Goal: Task Accomplishment & Management: Manage account settings

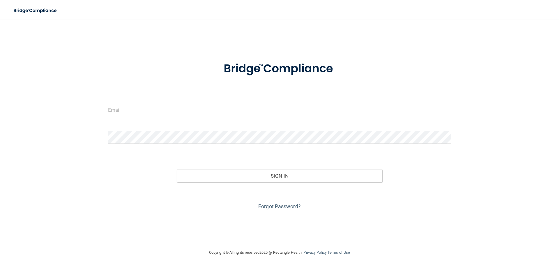
drag, startPoint x: 413, startPoint y: 117, endPoint x: 409, endPoint y: 114, distance: 5.2
click at [412, 117] on div at bounding box center [280, 111] width 352 height 17
drag, startPoint x: 383, startPoint y: 111, endPoint x: 380, endPoint y: 112, distance: 3.5
click at [382, 111] on input "email" at bounding box center [279, 109] width 343 height 13
click at [440, 110] on img at bounding box center [442, 109] width 8 height 13
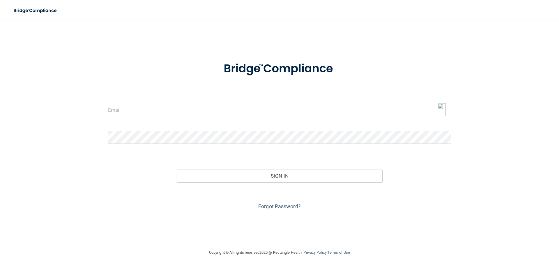
type input "[EMAIL_ADDRESS][DOMAIN_NAME]"
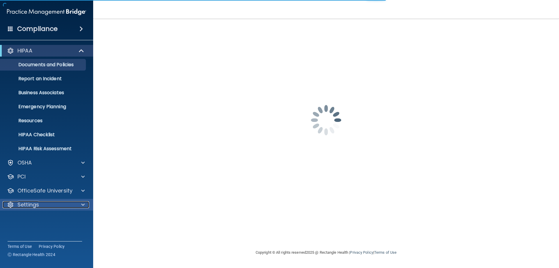
click at [23, 206] on p "Settings" at bounding box center [28, 204] width 22 height 7
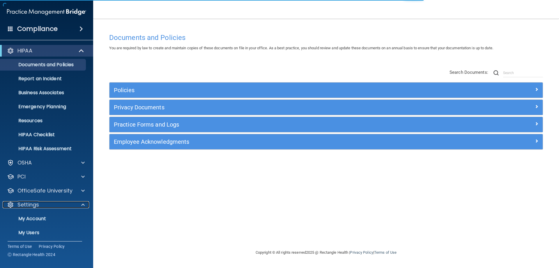
scroll to position [30, 0]
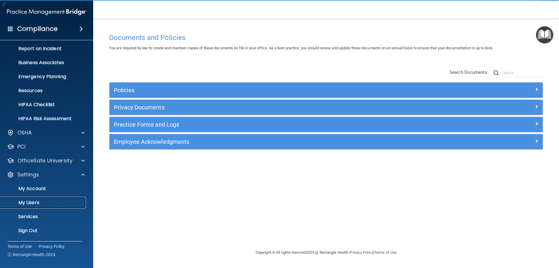
click at [31, 204] on p "My Users" at bounding box center [43, 202] width 79 height 6
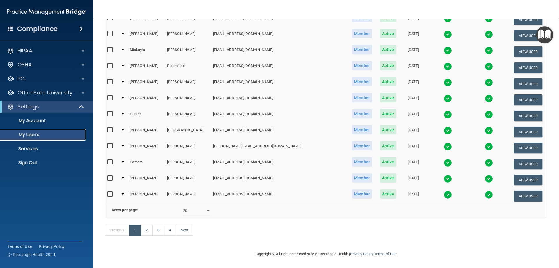
scroll to position [214, 0]
click at [196, 207] on select "10 20 30 40 all" at bounding box center [196, 210] width 27 height 9
select select "65"
click at [183, 206] on select "10 20 30 40 all" at bounding box center [196, 210] width 27 height 9
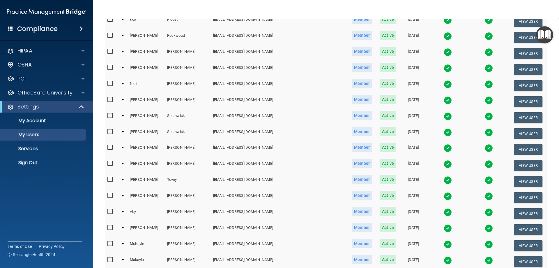
scroll to position [935, 0]
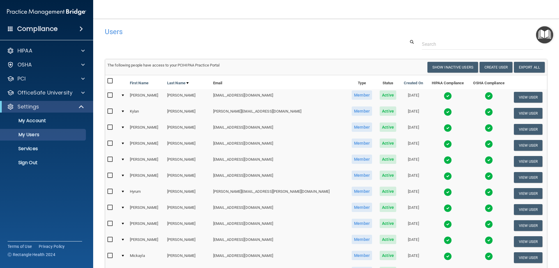
click at [444, 114] on img at bounding box center [448, 112] width 8 height 8
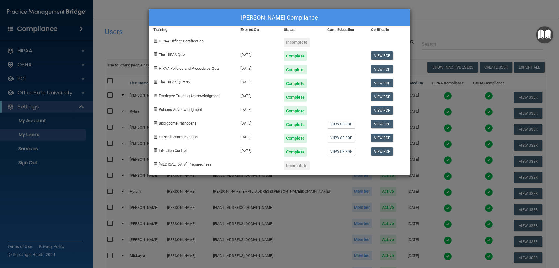
click at [467, 13] on div "Kylan Albertson's Compliance Training Expires On Status Cont. Education Certifi…" at bounding box center [279, 134] width 559 height 268
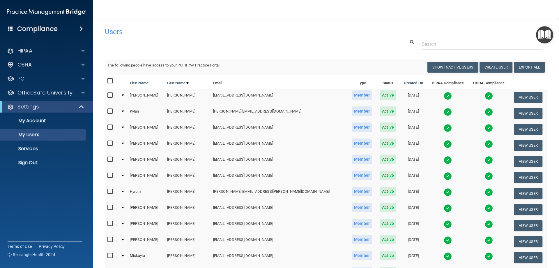
click at [444, 240] on img at bounding box center [448, 240] width 8 height 8
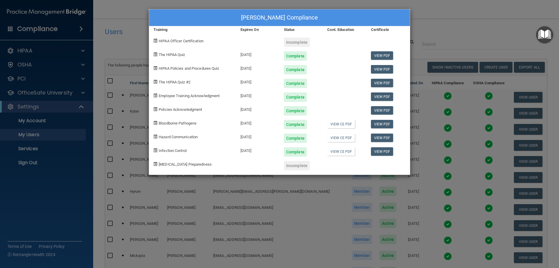
click at [210, 16] on div "Nate Bingham's Compliance" at bounding box center [279, 17] width 261 height 17
click at [379, 98] on link "View PDF" at bounding box center [382, 96] width 22 height 8
click at [383, 110] on link "View PDF" at bounding box center [382, 110] width 22 height 8
click at [486, 32] on div "Nate Bingham's Compliance Training Expires On Status Cont. Education Certificat…" at bounding box center [279, 134] width 559 height 268
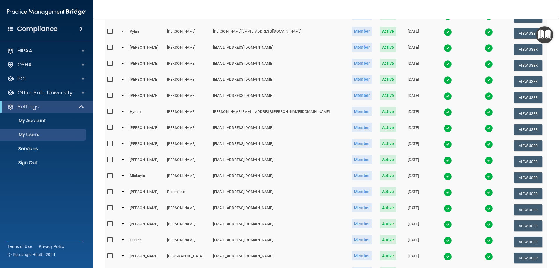
scroll to position [87, 0]
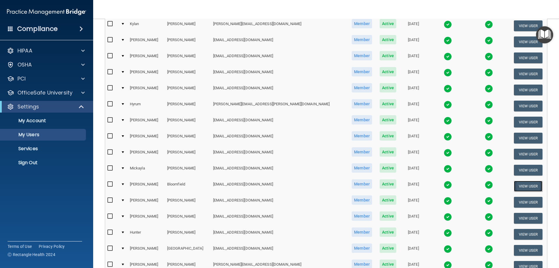
click at [514, 187] on button "View User" at bounding box center [528, 186] width 29 height 11
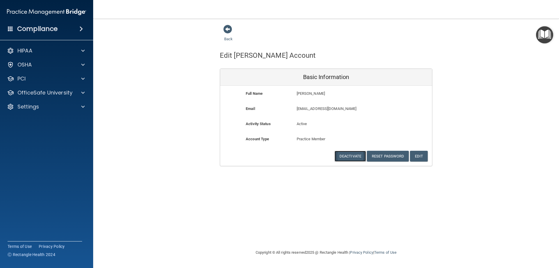
click at [353, 153] on button "Deactivate" at bounding box center [350, 156] width 31 height 11
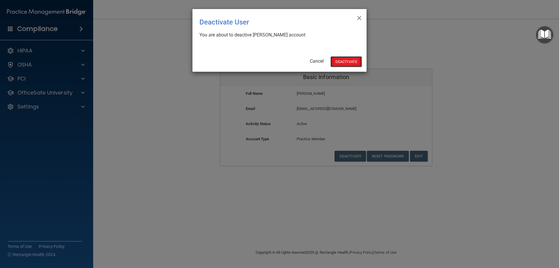
click at [341, 60] on button "Deactivate" at bounding box center [345, 61] width 31 height 11
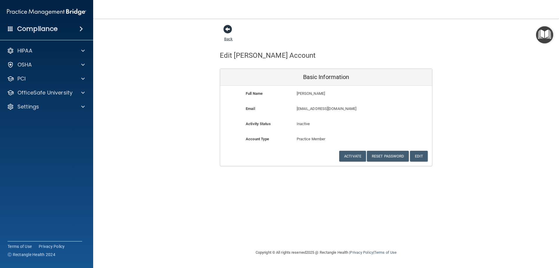
click at [227, 31] on span at bounding box center [227, 29] width 9 height 9
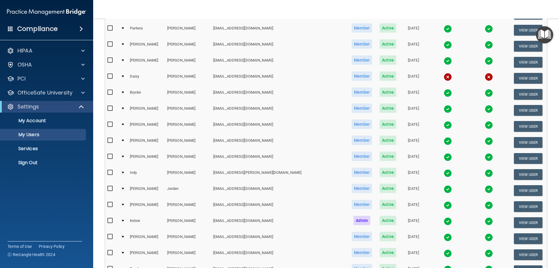
scroll to position [349, 0]
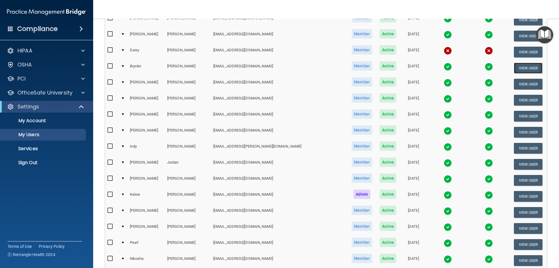
click at [523, 68] on button "View User" at bounding box center [528, 68] width 29 height 11
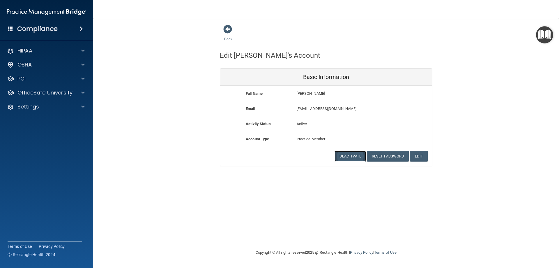
click at [339, 156] on button "Deactivate" at bounding box center [350, 156] width 31 height 11
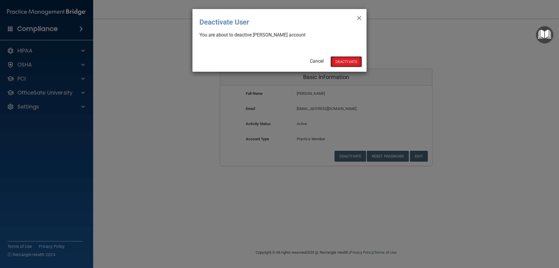
click at [348, 64] on button "Deactivate" at bounding box center [345, 61] width 31 height 11
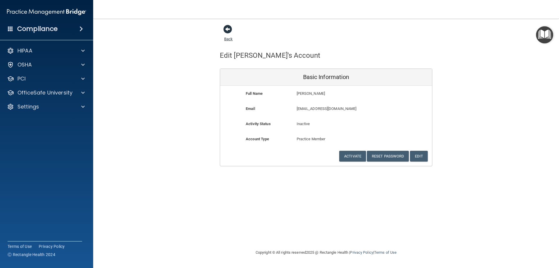
click at [227, 38] on link "Back" at bounding box center [228, 35] width 8 height 11
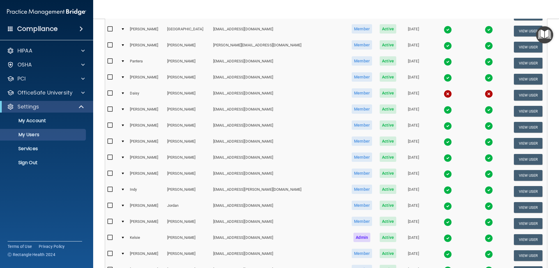
scroll to position [320, 0]
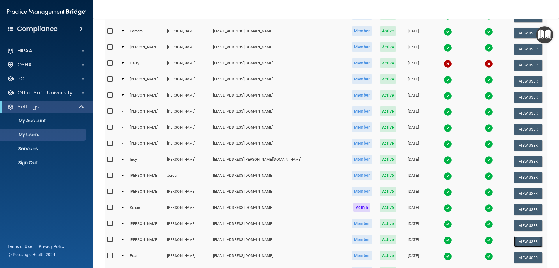
click at [514, 244] on button "View User" at bounding box center [528, 241] width 29 height 11
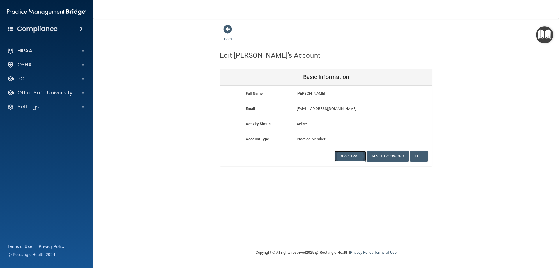
click at [358, 157] on button "Deactivate" at bounding box center [350, 156] width 31 height 11
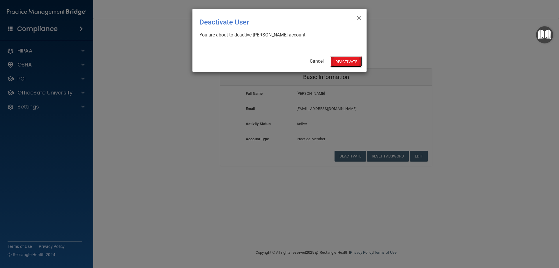
click at [348, 59] on button "Deactivate" at bounding box center [345, 61] width 31 height 11
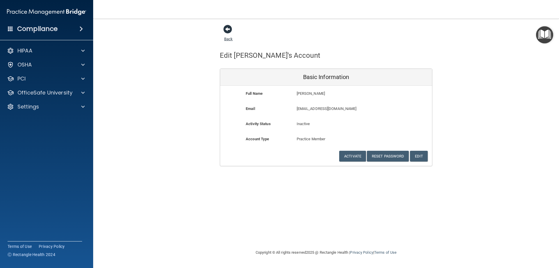
click at [229, 38] on link "Back" at bounding box center [228, 35] width 8 height 11
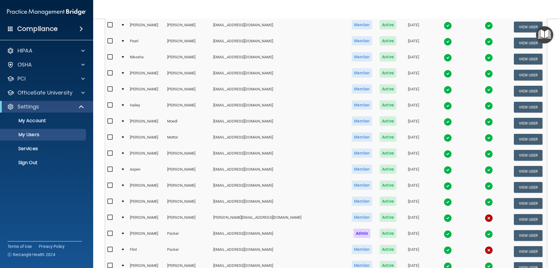
scroll to position [524, 0]
